Goal: Information Seeking & Learning: Learn about a topic

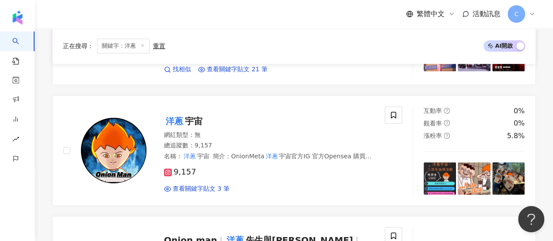
scroll to position [306, 0]
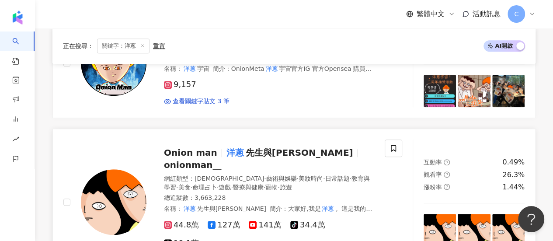
type input "**"
click at [225, 148] on mark "洋蔥" at bounding box center [235, 153] width 21 height 14
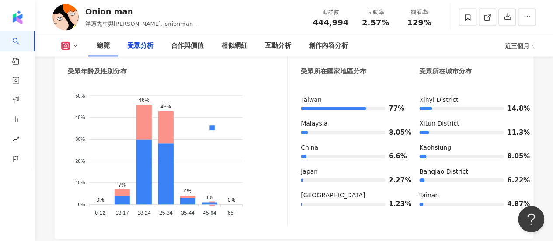
scroll to position [874, 0]
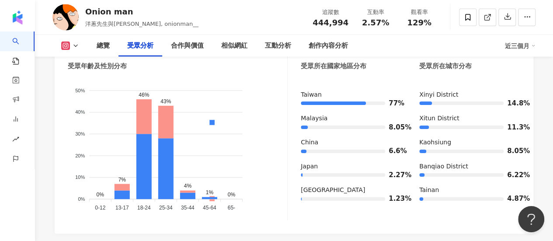
click at [73, 44] on icon at bounding box center [75, 45] width 7 height 7
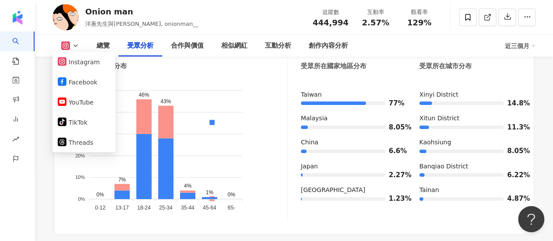
click at [73, 45] on icon at bounding box center [75, 45] width 7 height 7
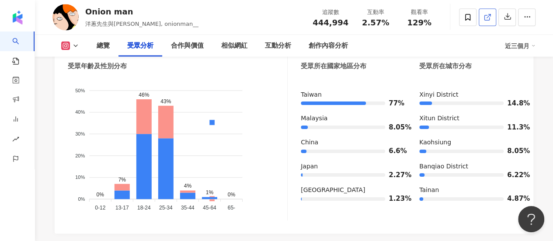
click at [479, 17] on link at bounding box center [487, 17] width 17 height 17
click at [70, 42] on button at bounding box center [69, 46] width 35 height 9
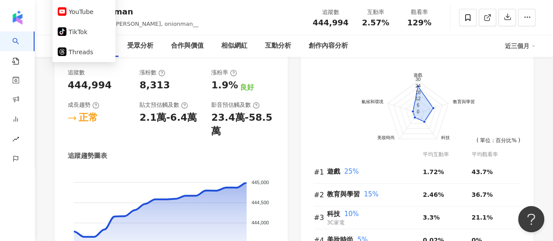
scroll to position [437, 0]
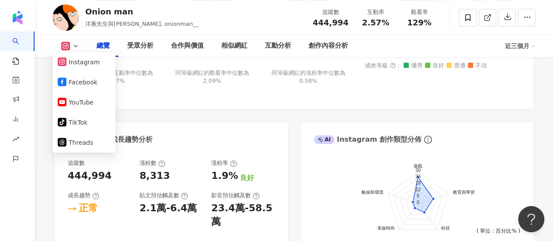
click at [231, 132] on div "Instagram 成長趨勢分析" at bounding box center [171, 136] width 233 height 28
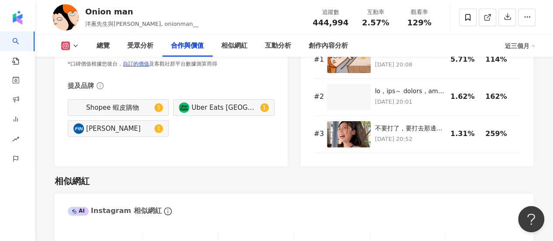
scroll to position [1355, 0]
